Goal: Information Seeking & Learning: Check status

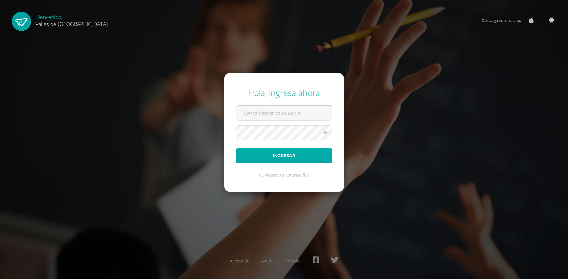
type input "mateoovalle@colegiovalles.com"
click at [284, 152] on button "Ingresar" at bounding box center [284, 155] width 96 height 15
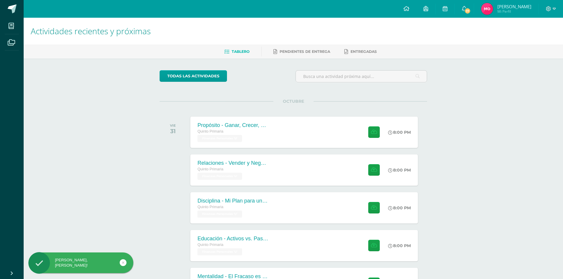
click at [489, 9] on img at bounding box center [487, 9] width 12 height 12
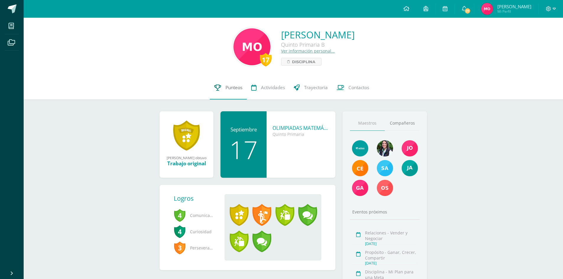
click at [230, 88] on span "Punteos" at bounding box center [234, 88] width 17 height 6
click at [231, 90] on span "Punteos" at bounding box center [234, 88] width 17 height 6
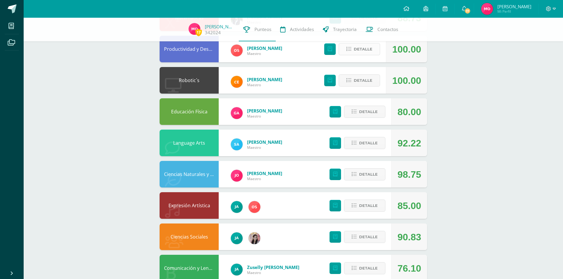
scroll to position [30, 0]
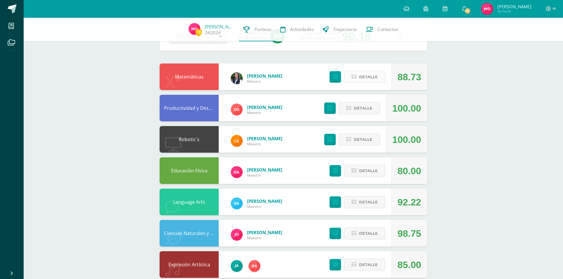
click at [385, 76] on button "Detalle" at bounding box center [364, 77] width 41 height 12
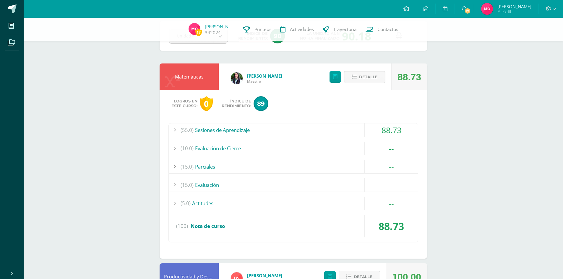
scroll to position [59, 0]
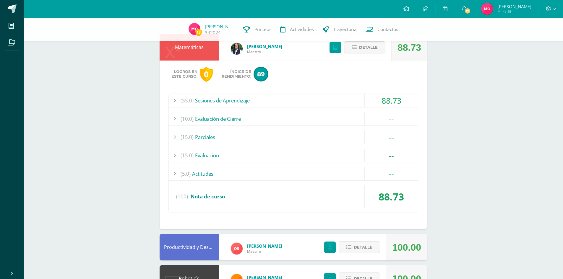
click at [203, 56] on div "Matemáticas" at bounding box center [189, 47] width 59 height 27
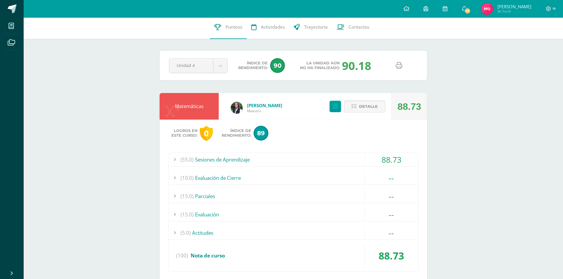
scroll to position [0, 0]
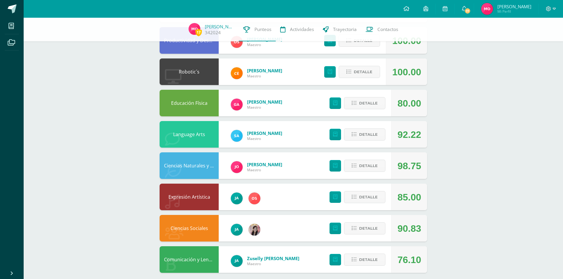
scroll to position [272, 0]
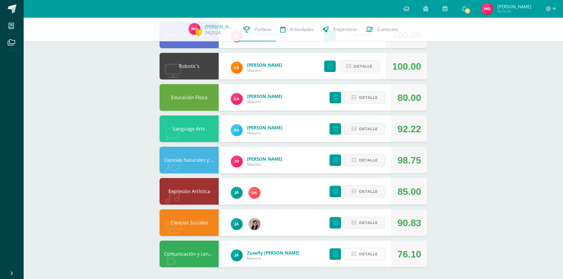
click at [372, 253] on span "Detalle" at bounding box center [368, 254] width 19 height 11
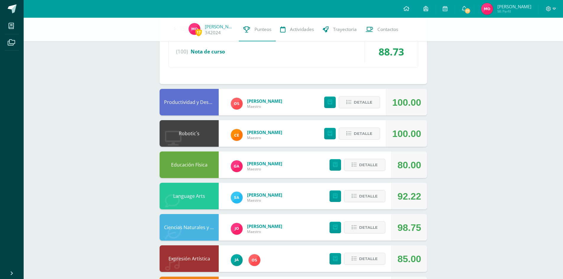
scroll to position [204, 0]
click at [461, 187] on div "17 Mateo Ovalle 342024 Punteos Actividades Trayectoria Contactos Pendiente Unid…" at bounding box center [294, 165] width 540 height 702
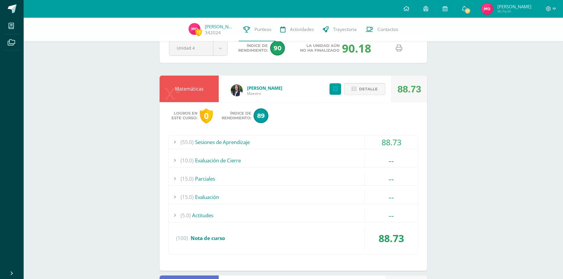
scroll to position [0, 0]
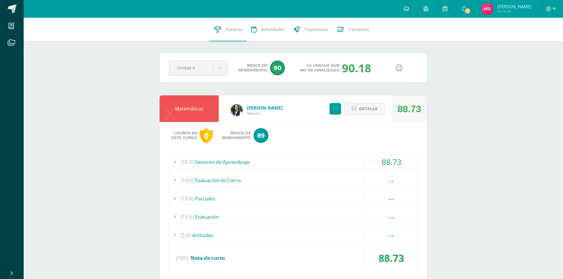
click at [193, 109] on div "Matemáticas" at bounding box center [189, 108] width 59 height 27
click at [403, 109] on div "88.73" at bounding box center [410, 109] width 24 height 27
click at [297, 110] on div "Matemáticas Michelle Vassaux Maestro 88.73 Detalle Logros en este curso: 0 Índi…" at bounding box center [294, 192] width 268 height 195
click at [195, 132] on span "Logros en este curso:" at bounding box center [184, 135] width 26 height 9
click at [200, 138] on div "0" at bounding box center [206, 135] width 13 height 15
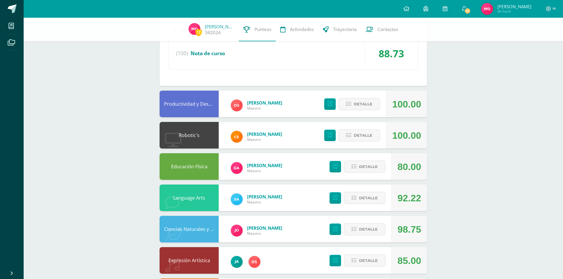
scroll to position [207, 0]
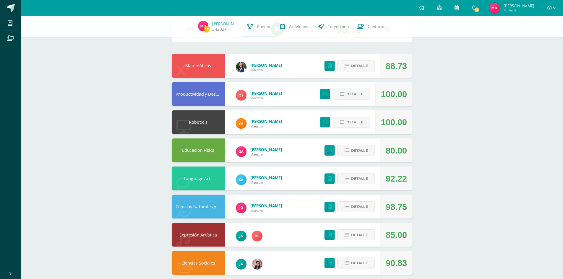
scroll to position [33, 0]
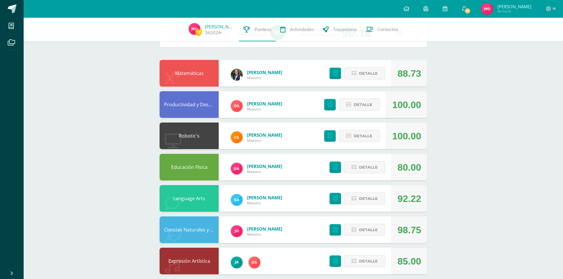
drag, startPoint x: 486, startPoint y: 67, endPoint x: 479, endPoint y: 64, distance: 8.0
click at [486, 67] on div "17 [PERSON_NAME] 342024 Punteos Actividades Trayectoria Contactos Pendiente Uni…" at bounding box center [294, 167] width 540 height 365
